Goal: Transaction & Acquisition: Purchase product/service

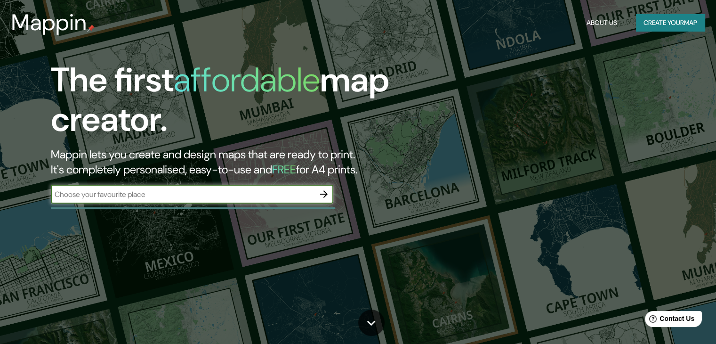
click at [650, 22] on button "Create your map" at bounding box center [670, 22] width 69 height 17
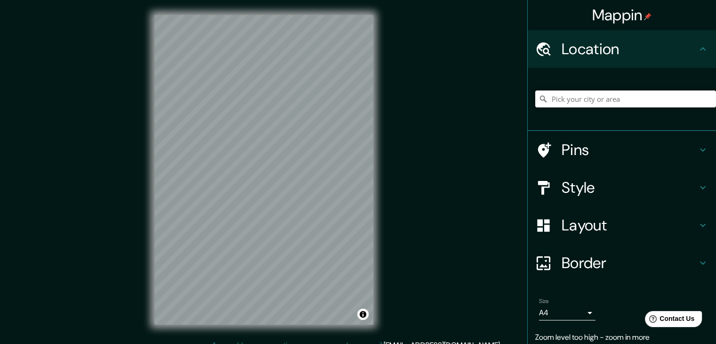
click at [625, 102] on input "Pick your city or area" at bounding box center [625, 98] width 181 height 17
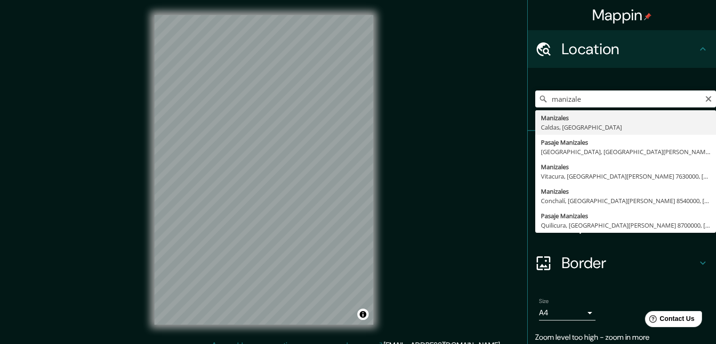
type input "Manizales, [GEOGRAPHIC_DATA], [GEOGRAPHIC_DATA]"
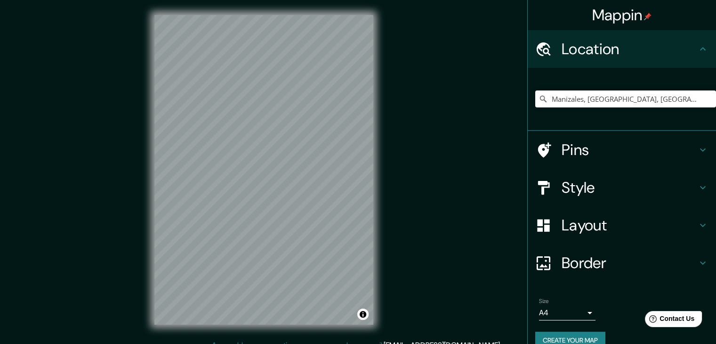
click at [601, 192] on h4 "Style" at bounding box center [629, 187] width 136 height 19
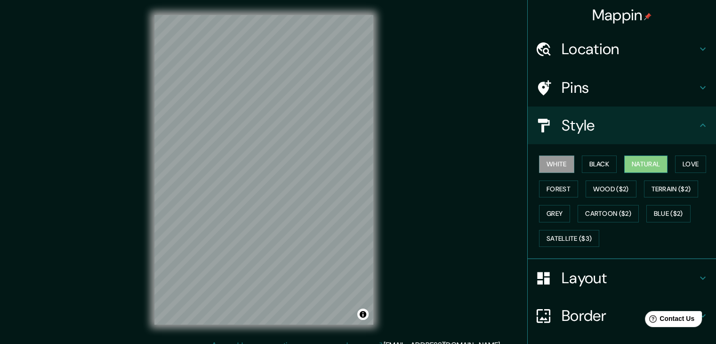
click at [645, 158] on button "Natural" at bounding box center [645, 163] width 43 height 17
click at [589, 278] on h4 "Layout" at bounding box center [629, 277] width 136 height 19
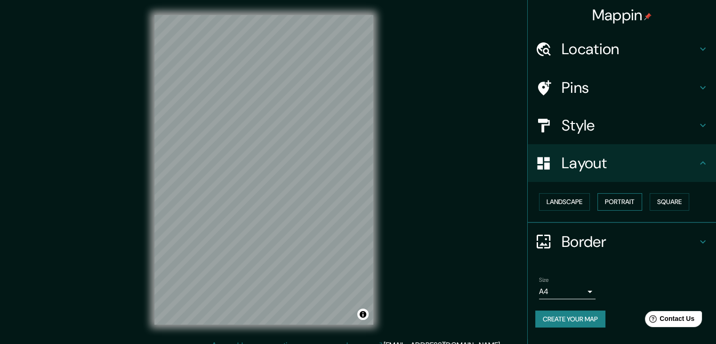
click at [621, 199] on button "Portrait" at bounding box center [619, 201] width 45 height 17
click at [571, 201] on button "Landscape" at bounding box center [564, 201] width 51 height 17
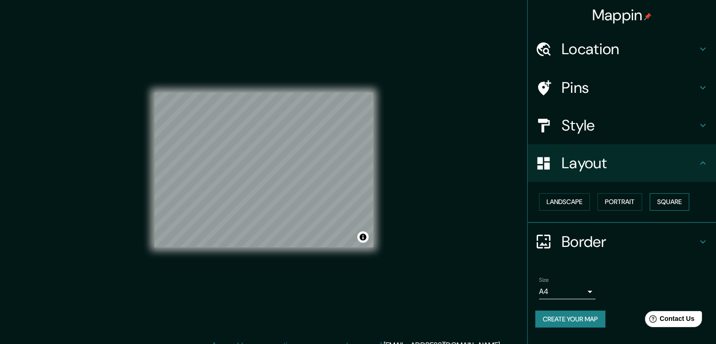
click at [667, 198] on button "Square" at bounding box center [669, 201] width 40 height 17
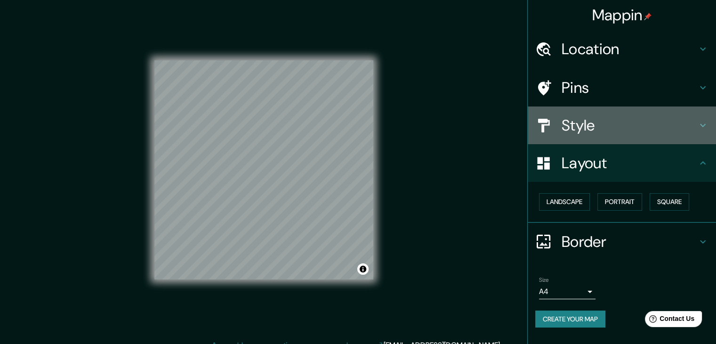
click at [613, 116] on h4 "Style" at bounding box center [629, 125] width 136 height 19
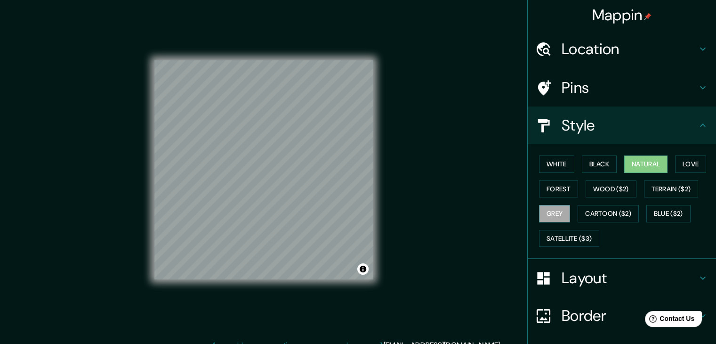
click at [550, 210] on button "Grey" at bounding box center [554, 213] width 31 height 17
click at [550, 192] on button "Forest" at bounding box center [558, 188] width 39 height 17
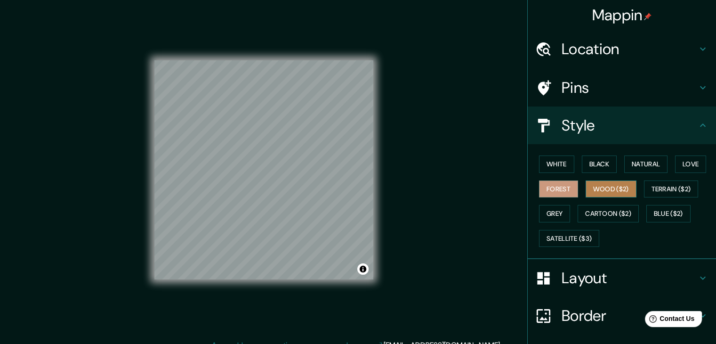
click at [591, 192] on button "Wood ($2)" at bounding box center [610, 188] width 51 height 17
click at [694, 164] on button "Love" at bounding box center [690, 163] width 31 height 17
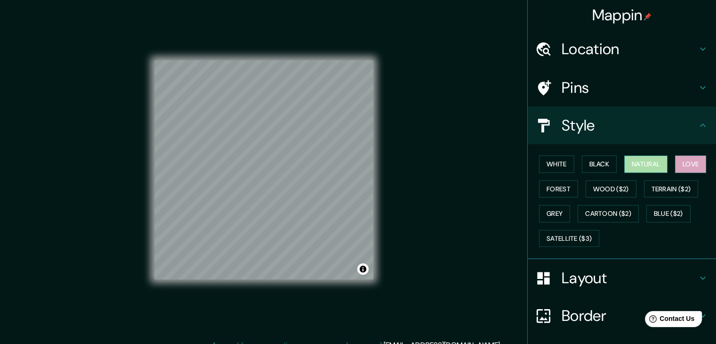
click at [652, 166] on button "Natural" at bounding box center [645, 163] width 43 height 17
click at [600, 166] on button "Black" at bounding box center [599, 163] width 35 height 17
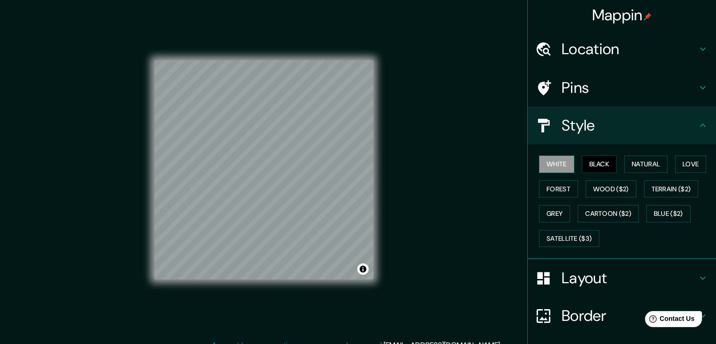
click at [561, 167] on button "White" at bounding box center [556, 163] width 35 height 17
click at [616, 207] on button "Cartoon ($2)" at bounding box center [607, 213] width 61 height 17
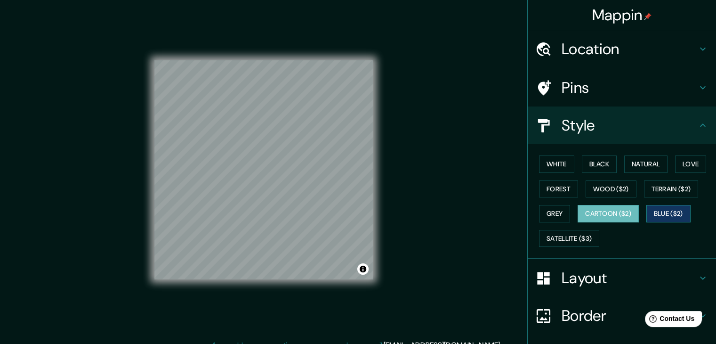
click at [655, 211] on button "Blue ($2)" at bounding box center [668, 213] width 44 height 17
click at [660, 184] on button "Terrain ($2)" at bounding box center [671, 188] width 55 height 17
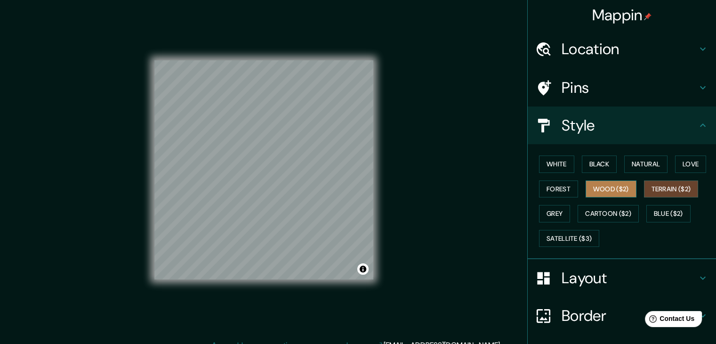
click at [621, 184] on button "Wood ($2)" at bounding box center [610, 188] width 51 height 17
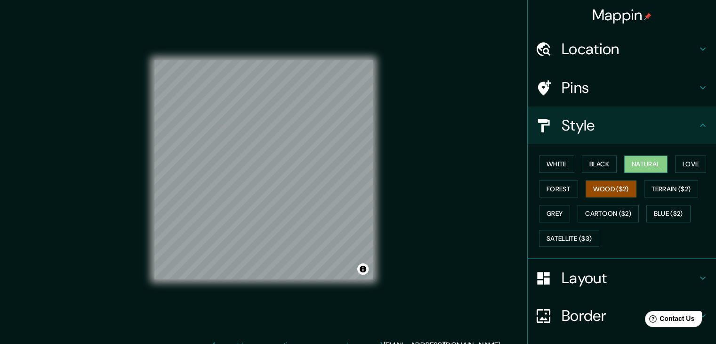
click at [644, 163] on button "Natural" at bounding box center [645, 163] width 43 height 17
click at [683, 163] on button "Love" at bounding box center [690, 163] width 31 height 17
click at [660, 163] on button "Natural" at bounding box center [645, 163] width 43 height 17
click at [366, 269] on button "Toggle attribution" at bounding box center [362, 268] width 11 height 11
